Goal: Transaction & Acquisition: Download file/media

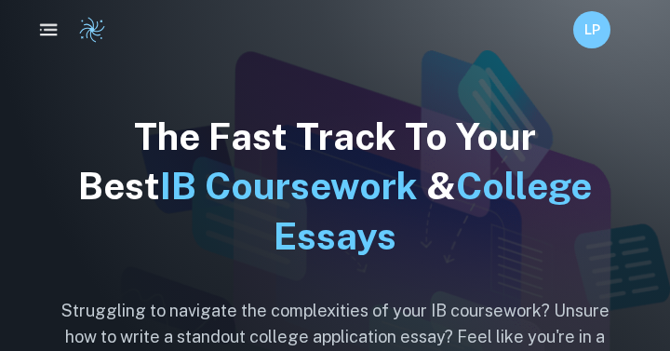
click at [49, 33] on icon "button" at bounding box center [48, 30] width 23 height 23
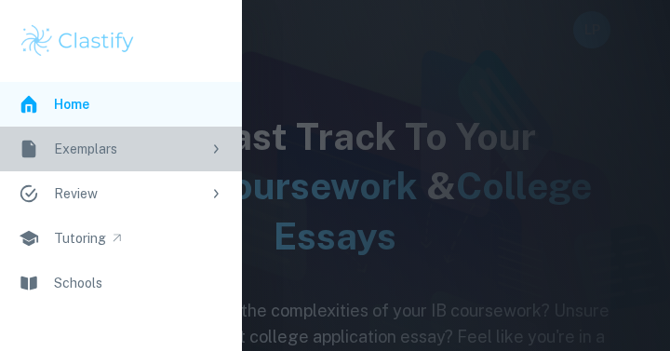
click at [92, 154] on div "Exemplars" at bounding box center [127, 149] width 147 height 20
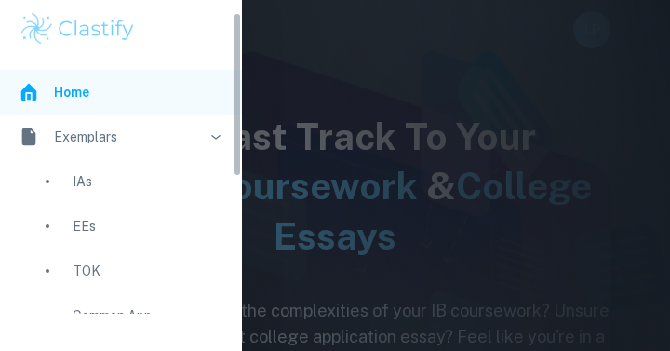
scroll to position [7, 0]
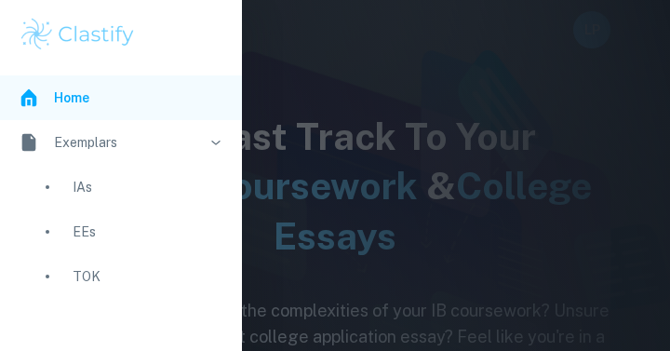
click at [88, 190] on div "IAs" at bounding box center [148, 187] width 151 height 20
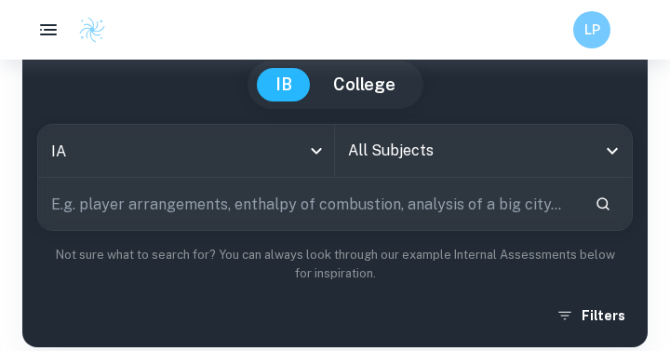
scroll to position [169, 0]
click at [616, 151] on icon "Open" at bounding box center [613, 151] width 22 height 22
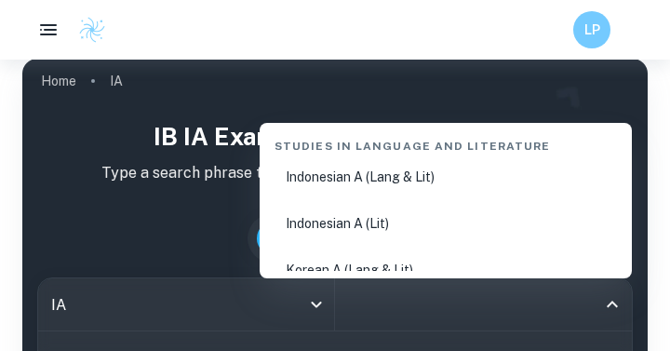
scroll to position [0, 0]
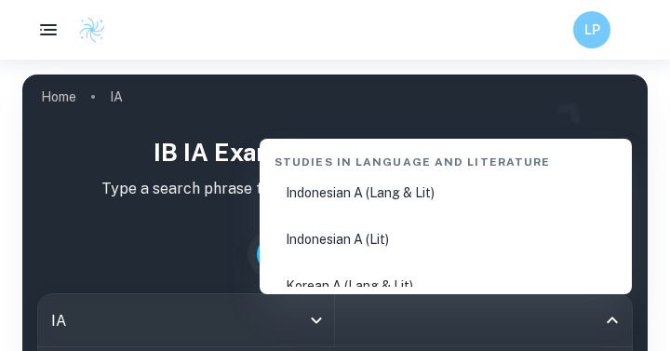
click at [101, 39] on img at bounding box center [92, 30] width 28 height 28
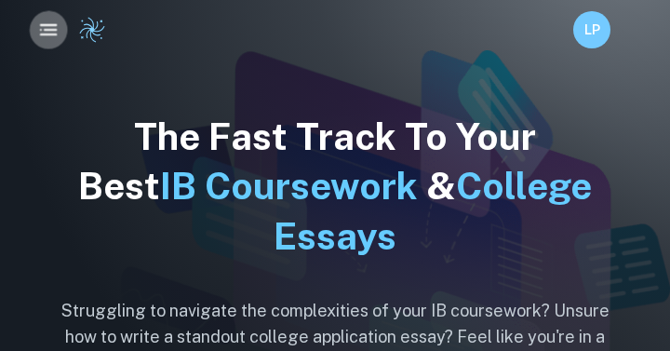
click at [49, 32] on icon "button" at bounding box center [48, 30] width 23 height 23
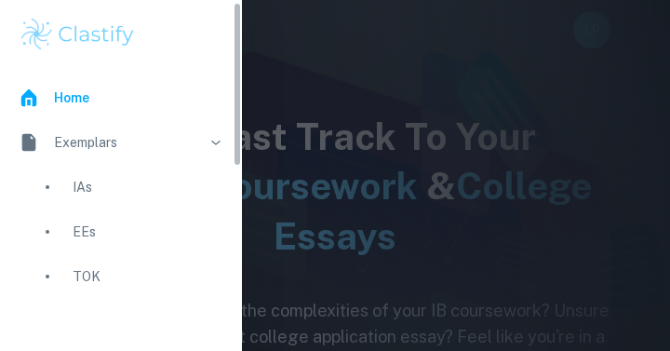
scroll to position [4, 0]
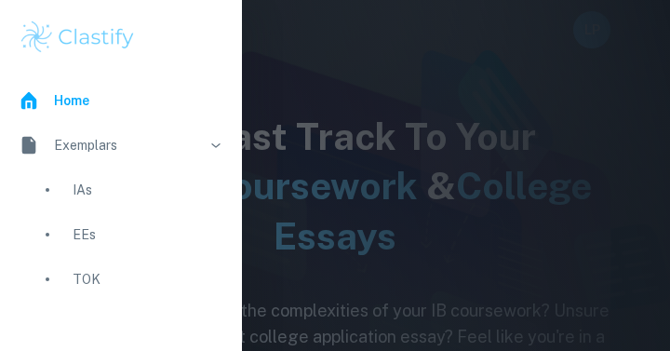
click at [24, 97] on icon at bounding box center [29, 100] width 16 height 17
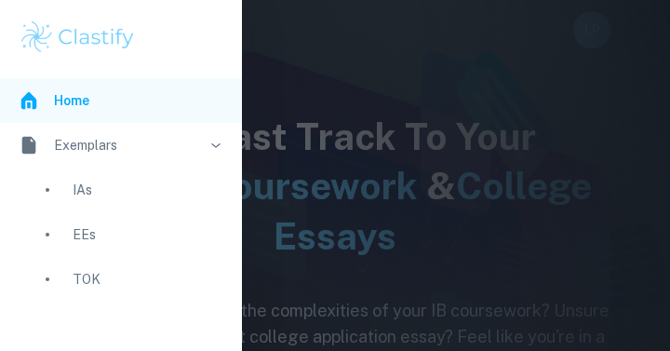
click at [305, 64] on div at bounding box center [335, 175] width 670 height 351
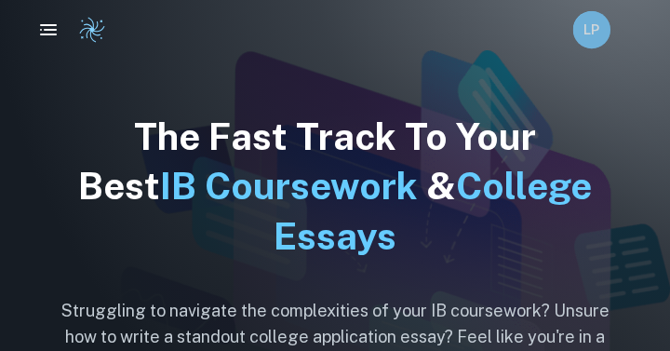
click at [594, 40] on div "LP" at bounding box center [592, 29] width 37 height 37
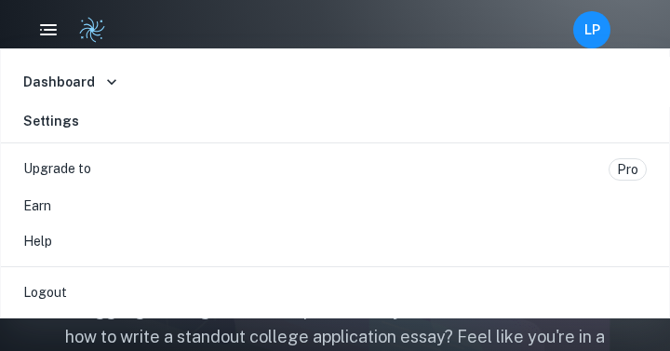
click at [421, 55] on div "Dashboard Home Reviews Bookmarks Settings" at bounding box center [335, 95] width 669 height 93
click at [122, 40] on div at bounding box center [335, 175] width 670 height 351
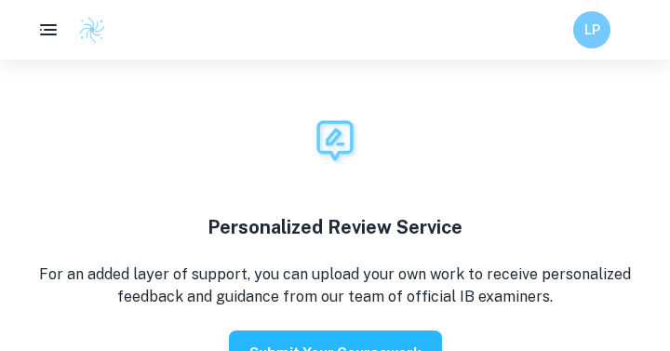
scroll to position [3678, 0]
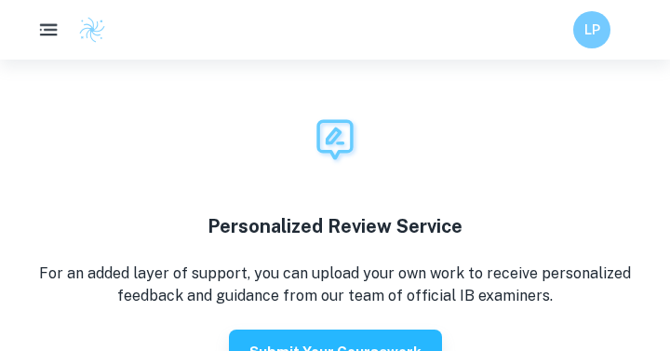
click at [47, 35] on icon "button" at bounding box center [48, 30] width 23 height 23
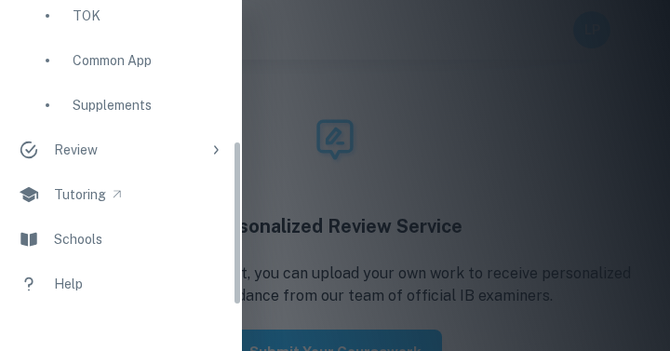
scroll to position [282, 0]
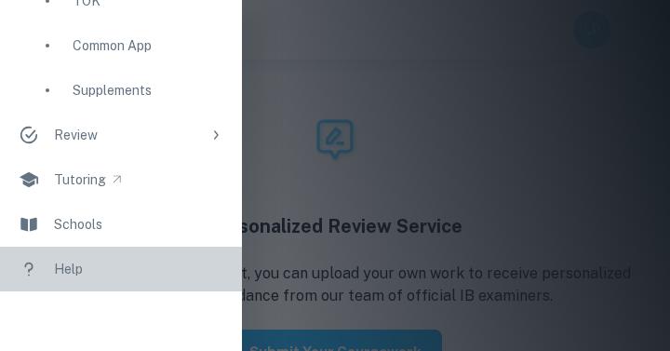
click at [48, 268] on link "Help" at bounding box center [121, 269] width 242 height 45
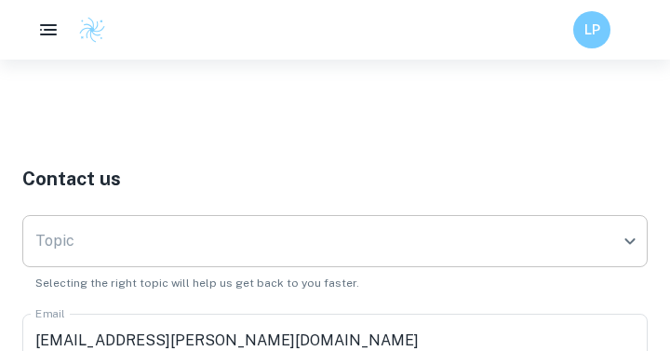
scroll to position [287, 0]
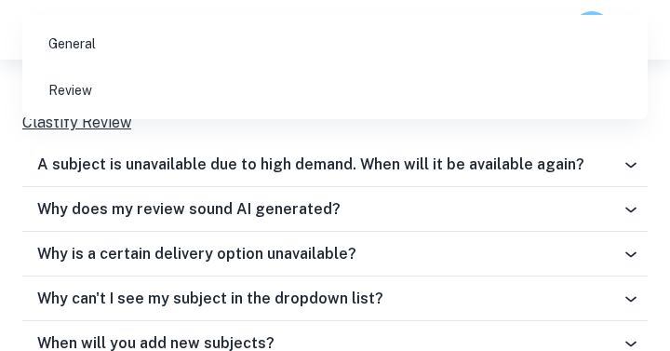
scroll to position [864, 0]
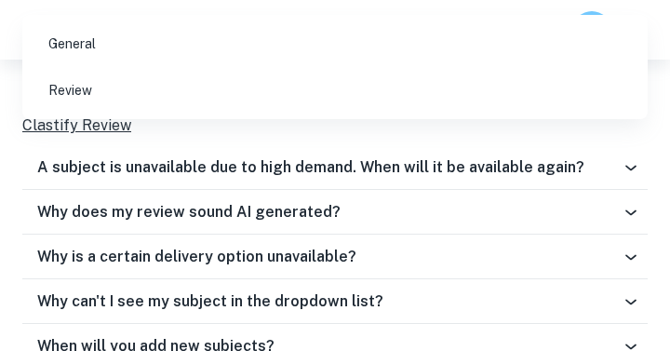
click at [628, 305] on div at bounding box center [335, 175] width 670 height 351
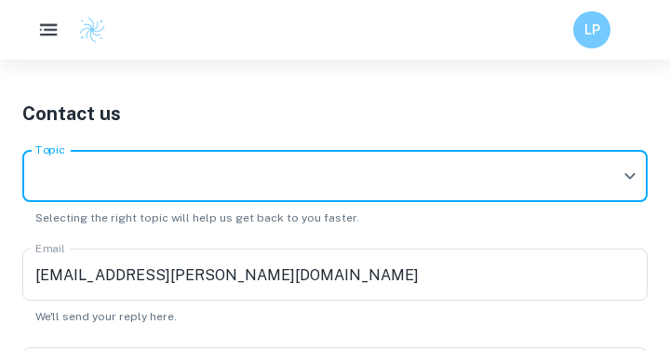
click at [48, 30] on rect "button" at bounding box center [51, 30] width 14 height 2
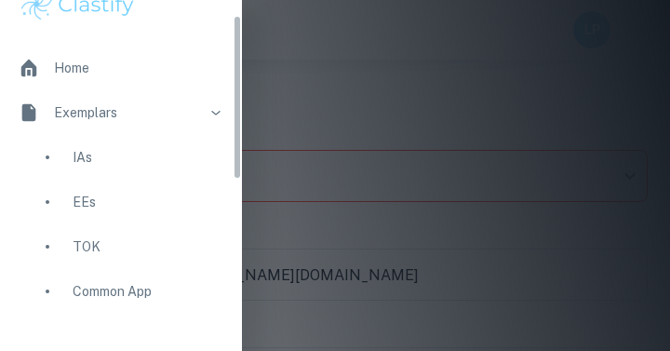
scroll to position [24, 0]
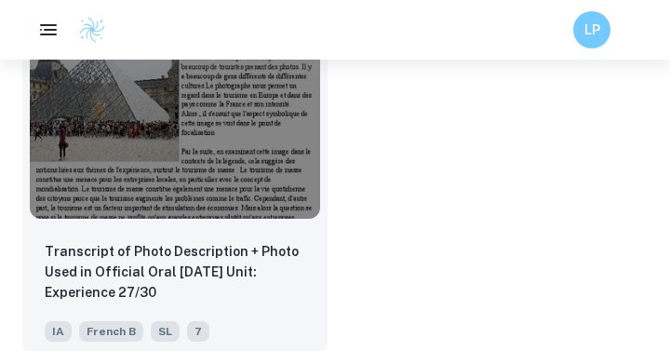
scroll to position [594, 0]
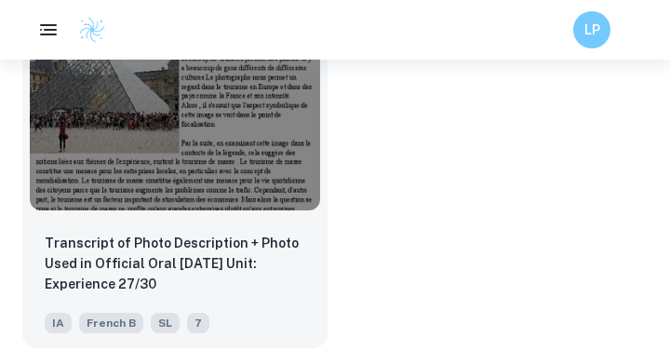
click at [175, 159] on img at bounding box center [175, 102] width 291 height 218
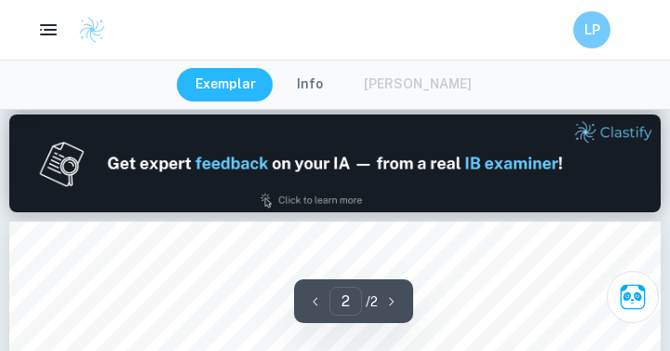
type input "1"
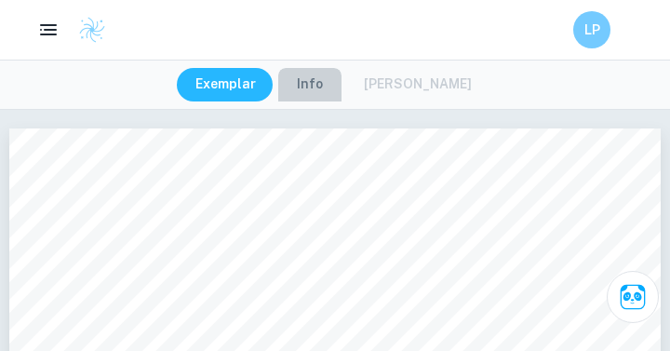
click at [329, 86] on button "Info" at bounding box center [309, 85] width 63 height 34
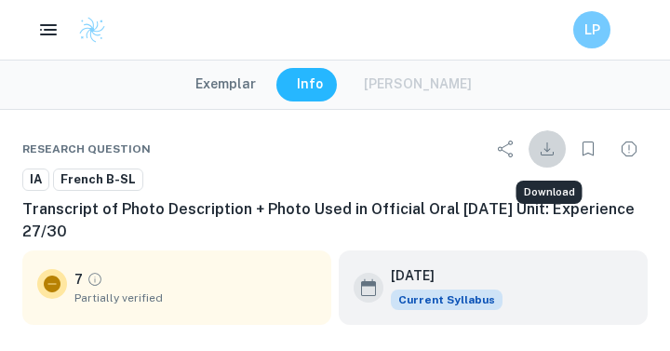
click at [545, 152] on icon "Download" at bounding box center [547, 149] width 22 height 22
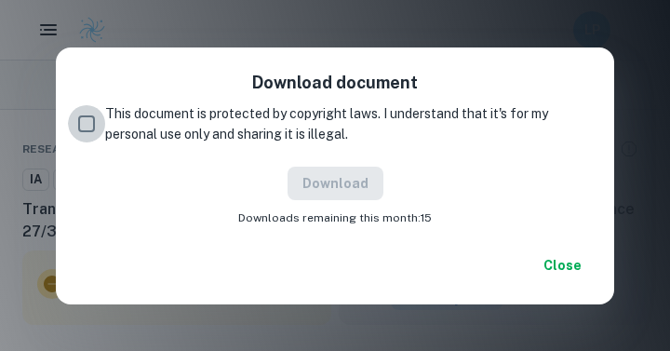
click at [78, 121] on input "This document is protected by copyright laws. I understand that it's for my per…" at bounding box center [86, 123] width 37 height 37
checkbox input "true"
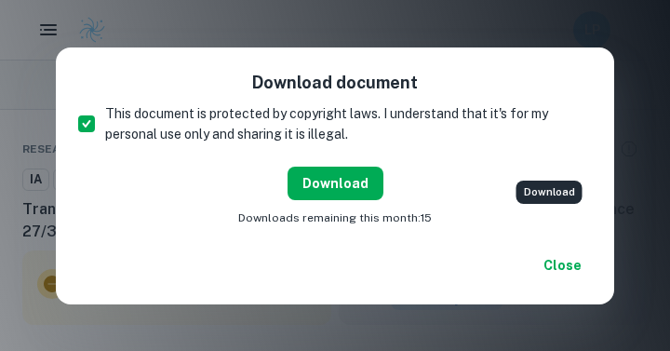
click at [321, 185] on button "Download" at bounding box center [336, 184] width 96 height 34
